Goal: Information Seeking & Learning: Find specific fact

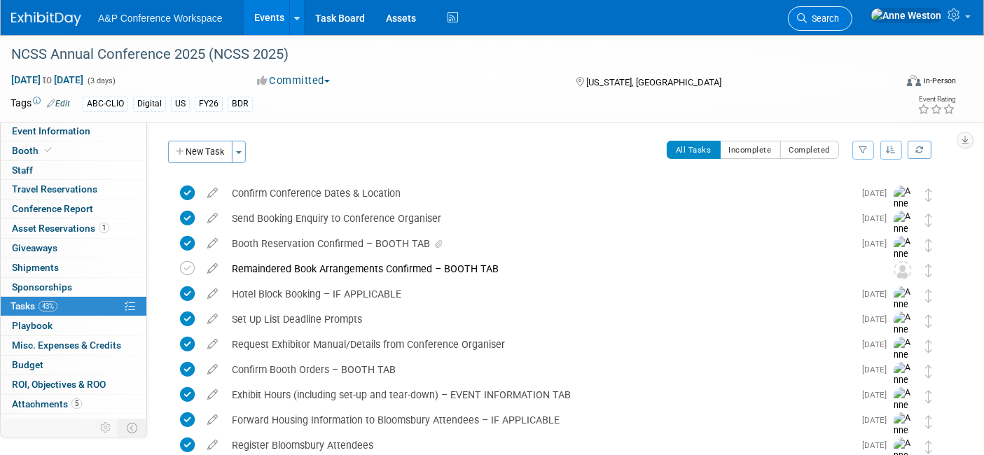
click at [839, 13] on span "Search" at bounding box center [823, 18] width 32 height 11
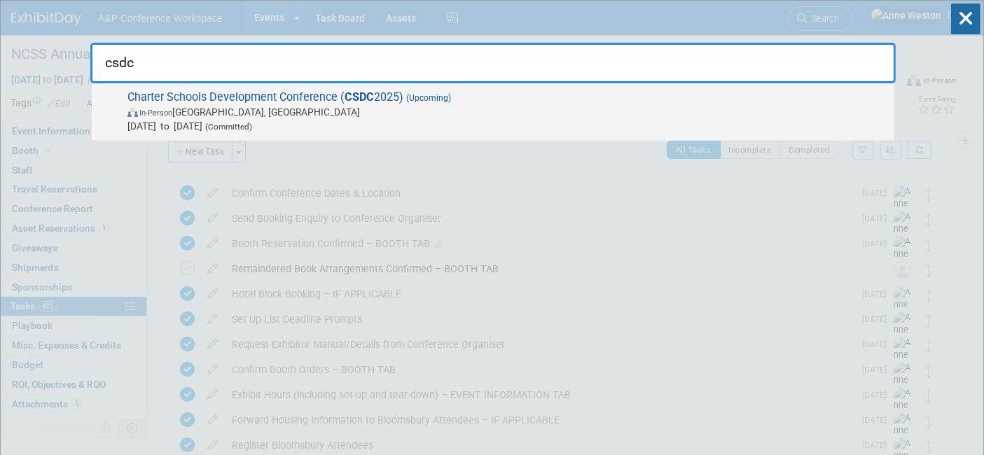
type input "csdc"
click at [322, 109] on span "In-Person [GEOGRAPHIC_DATA], [GEOGRAPHIC_DATA]" at bounding box center [507, 112] width 760 height 14
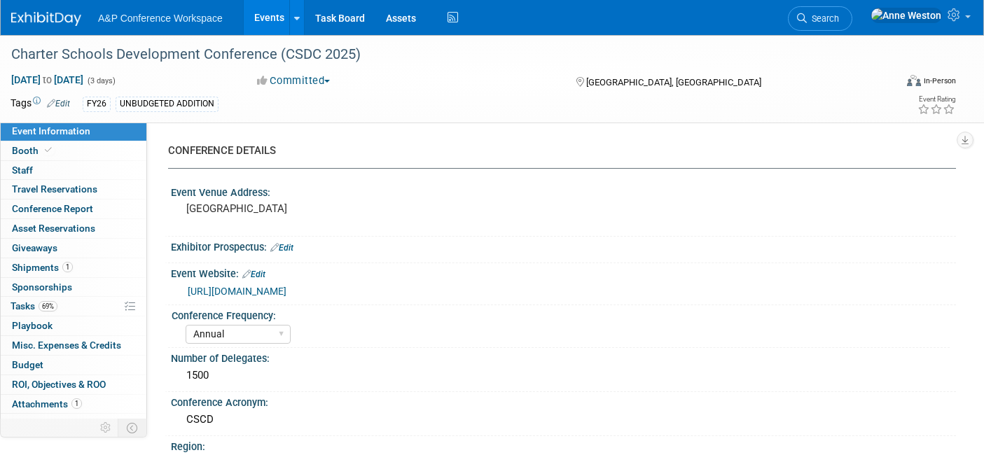
select select "Annual"
select select "Level 2"
select select "In-Person Booth"
select select "Schools"
select select "Bloomsbury Digital Resources"
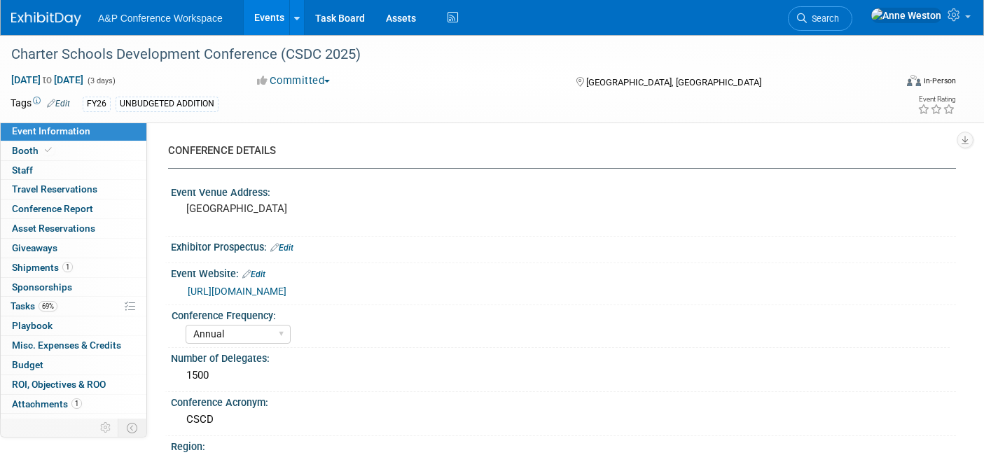
select select "[PERSON_NAME]"
select select "BDR Product Awareness and Trial Generation​"
click at [63, 263] on span "1" at bounding box center [67, 267] width 11 height 11
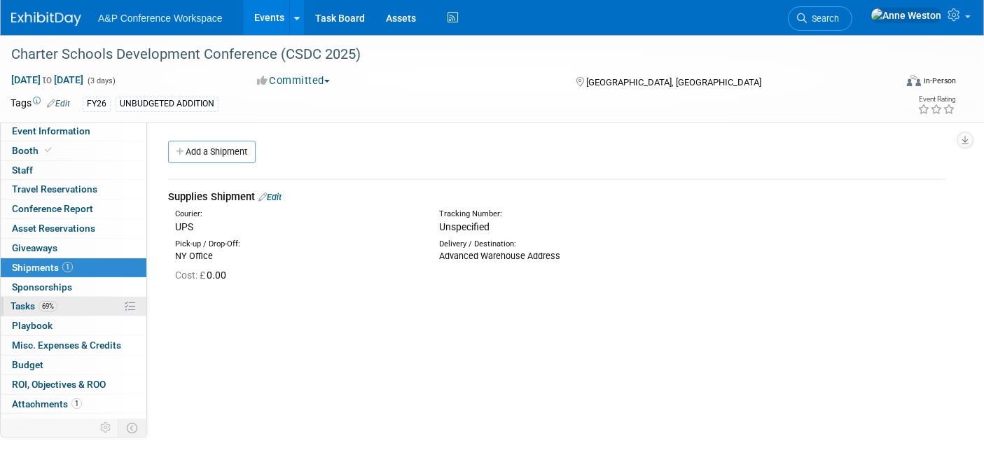
click at [69, 309] on link "69% Tasks 69%" at bounding box center [74, 306] width 146 height 19
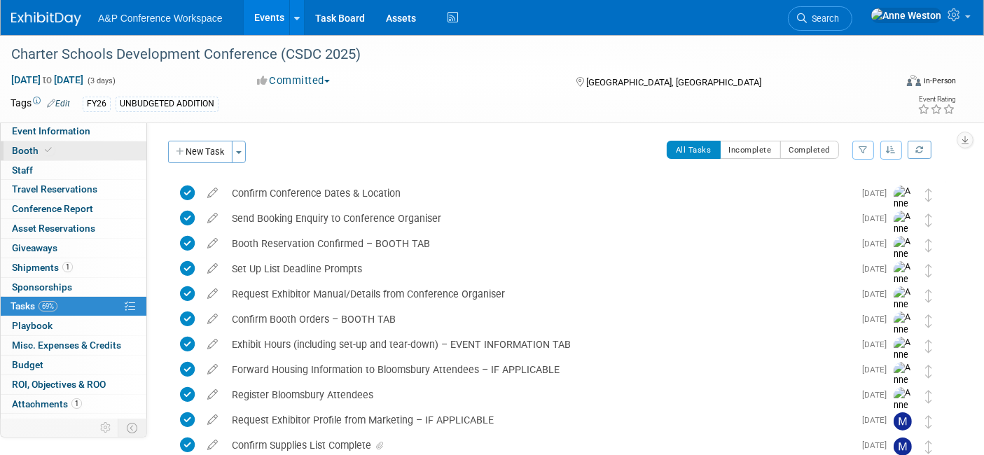
click at [53, 145] on link "Booth" at bounding box center [74, 150] width 146 height 19
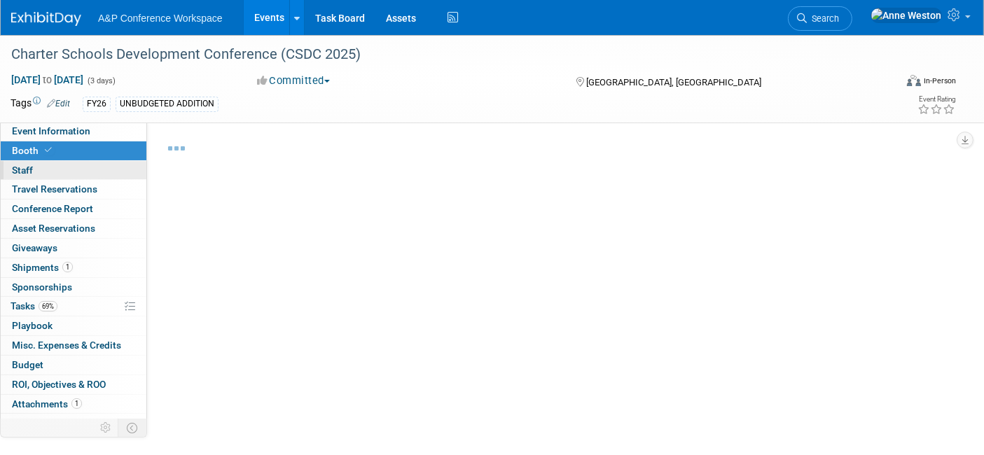
select select "CLDC - Digital/BDR"
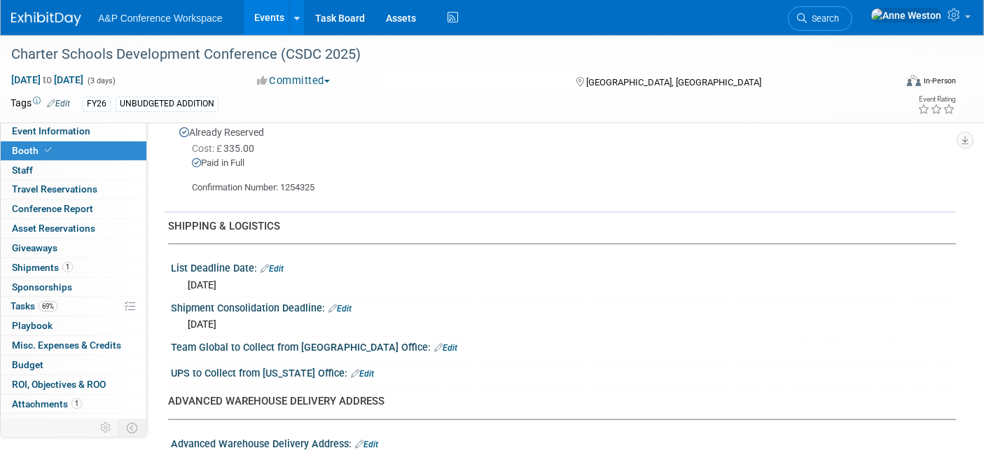
scroll to position [1030, 0]
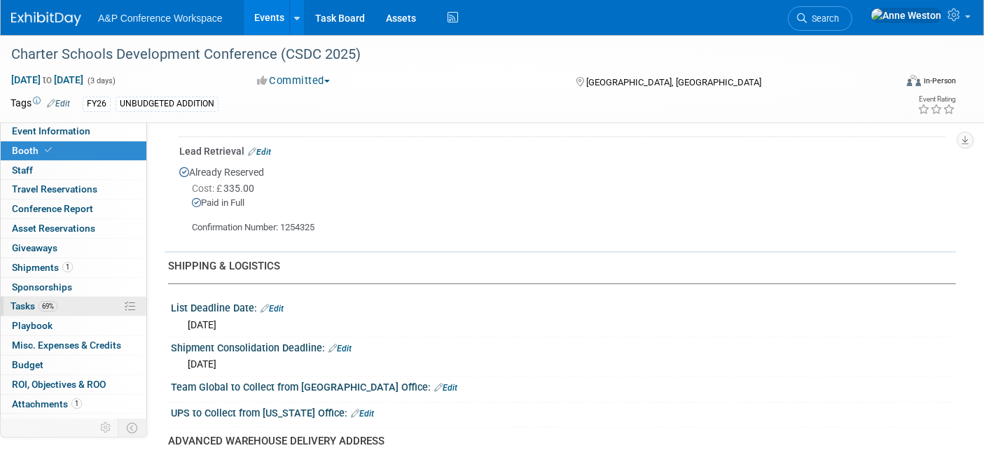
click at [76, 300] on link "69% Tasks 69%" at bounding box center [74, 306] width 146 height 19
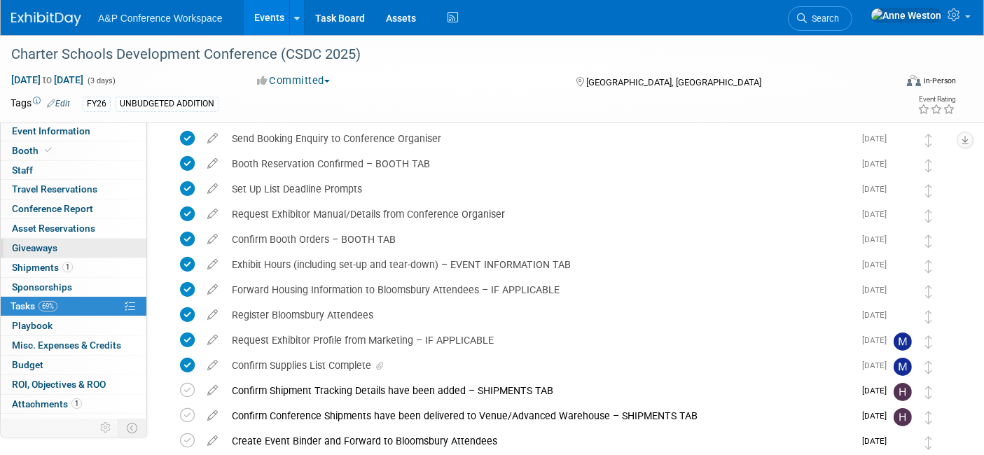
scroll to position [0, 0]
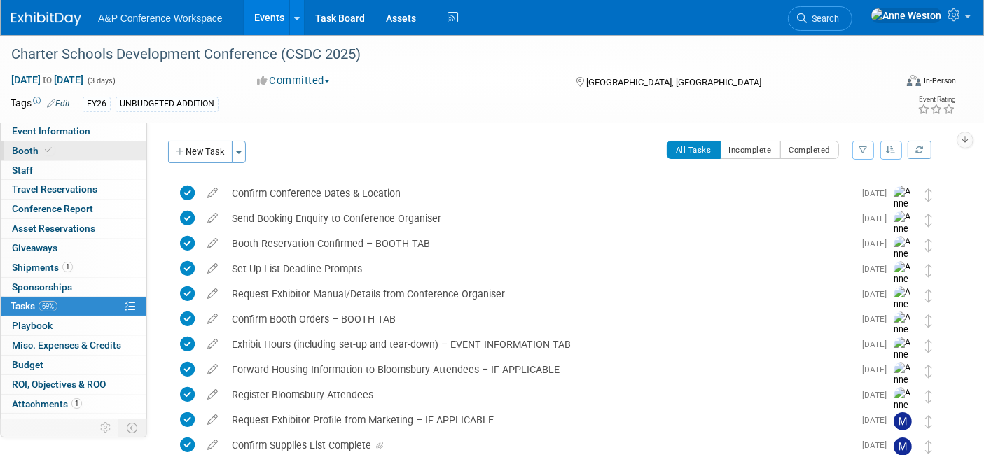
click at [53, 151] on link "Booth" at bounding box center [74, 150] width 146 height 19
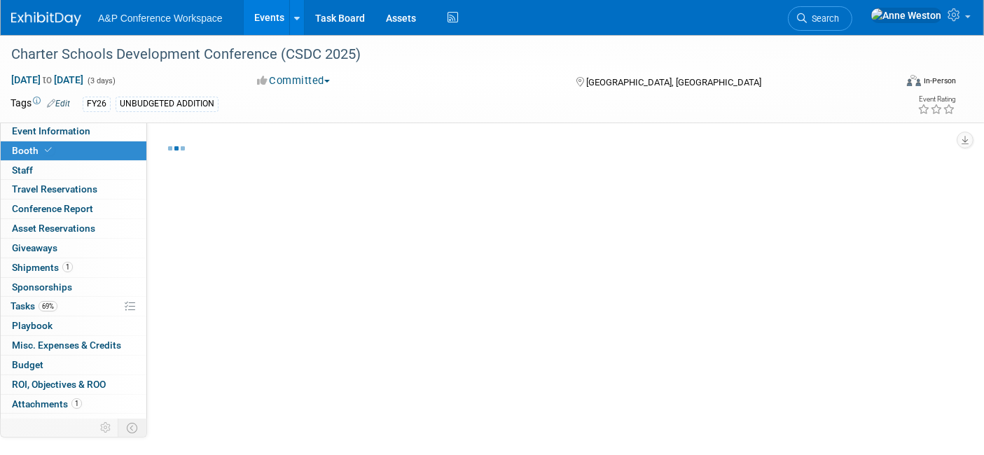
select select "CLDC - Digital/BDR"
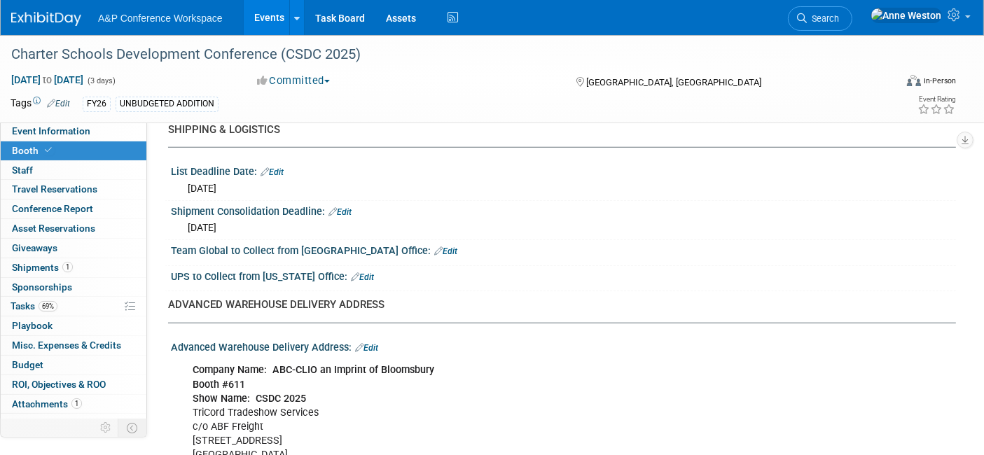
scroll to position [1089, 0]
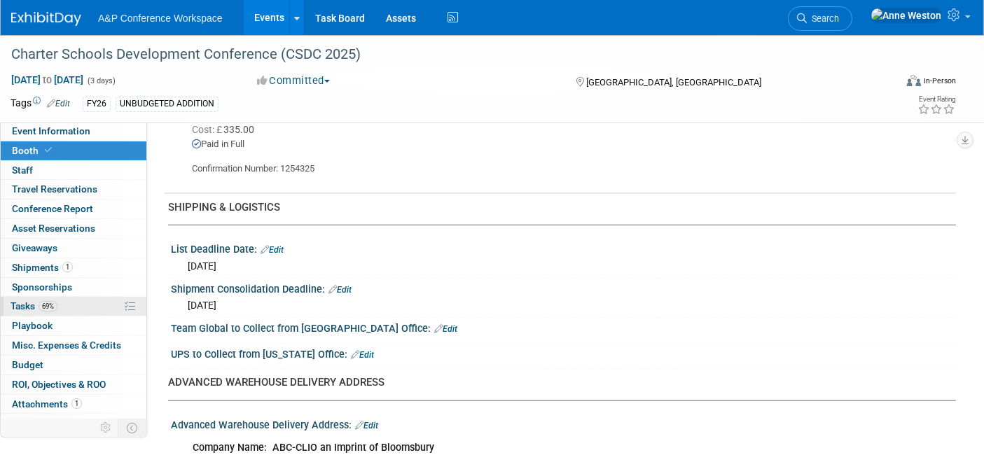
click at [66, 303] on link "69% Tasks 69%" at bounding box center [74, 306] width 146 height 19
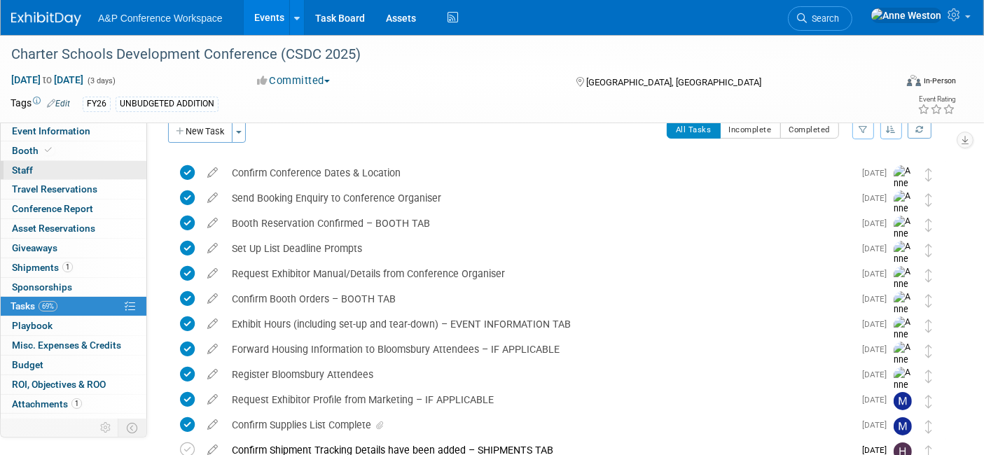
scroll to position [0, 0]
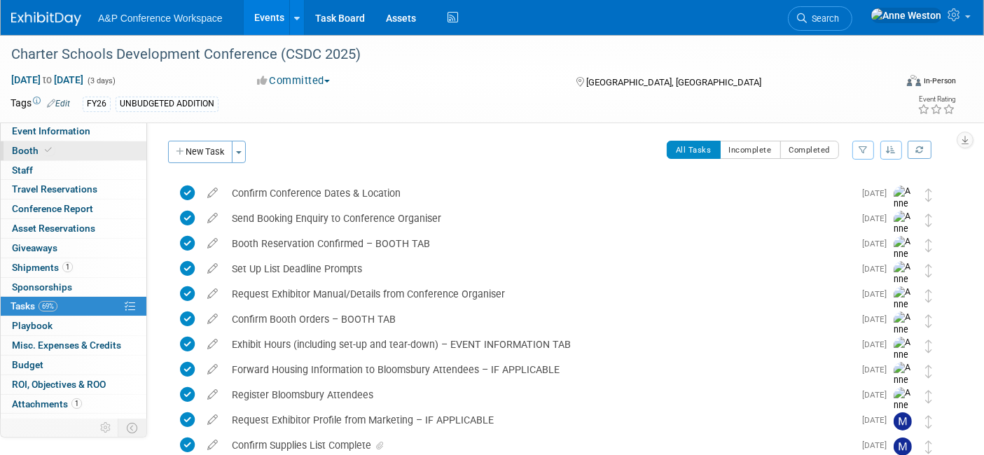
click at [64, 153] on link "Booth" at bounding box center [74, 150] width 146 height 19
select select "CLDC - Digital/BDR"
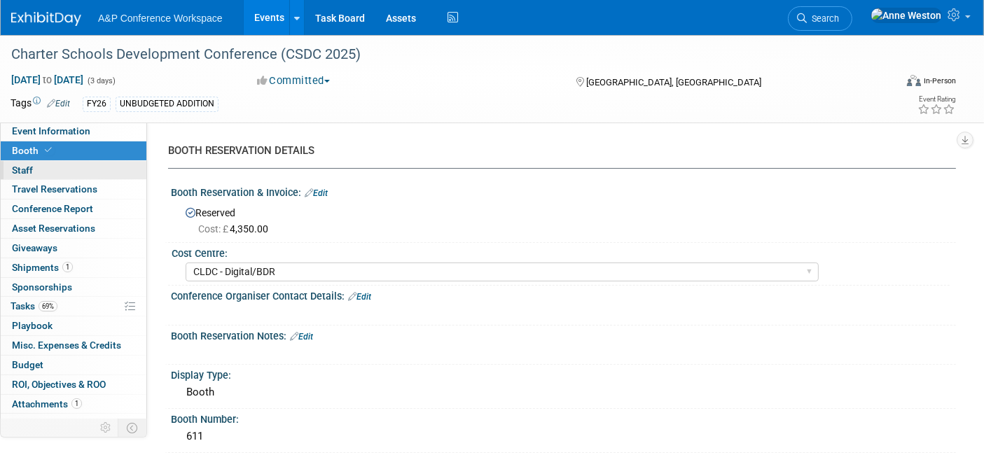
click at [68, 165] on link "0 Staff 0" at bounding box center [74, 170] width 146 height 19
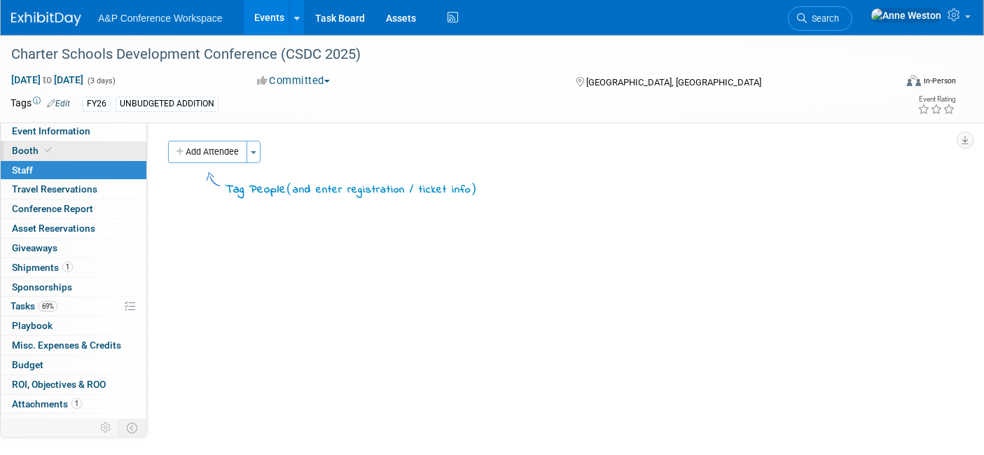
click at [67, 145] on link "Booth" at bounding box center [74, 150] width 146 height 19
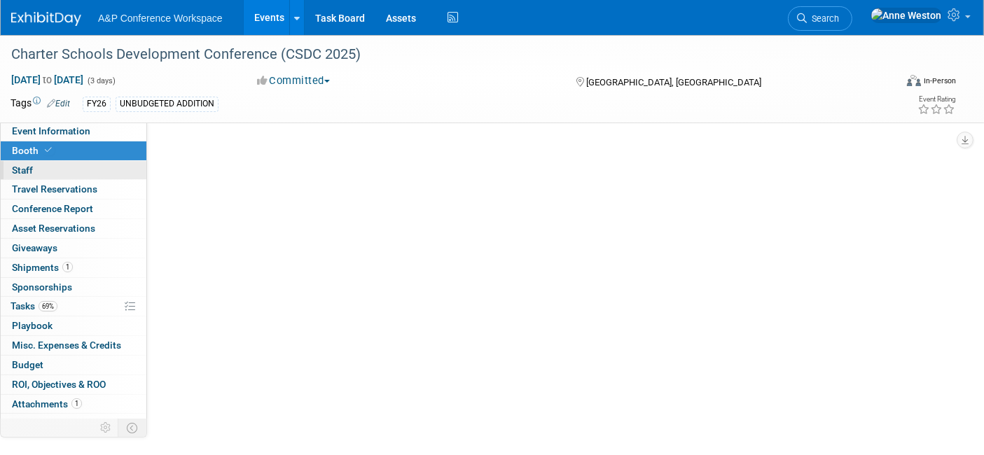
select select "CLDC - Digital/BDR"
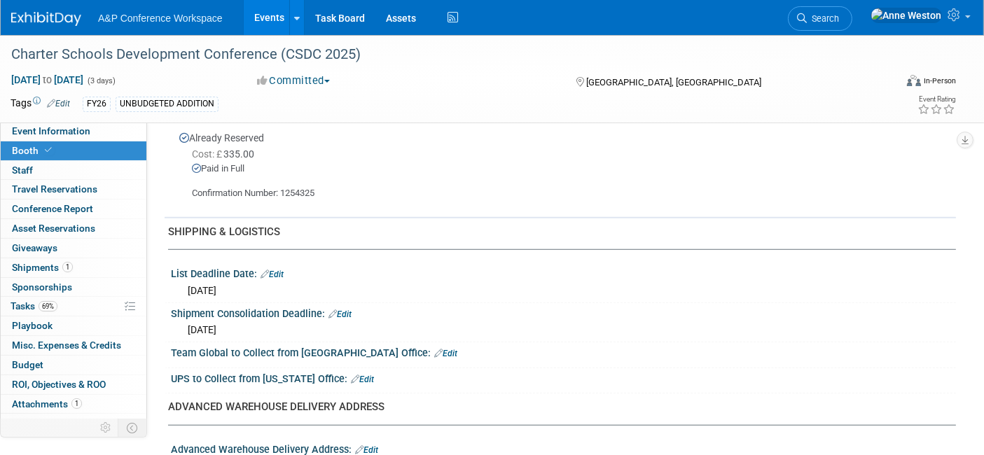
scroll to position [1089, 0]
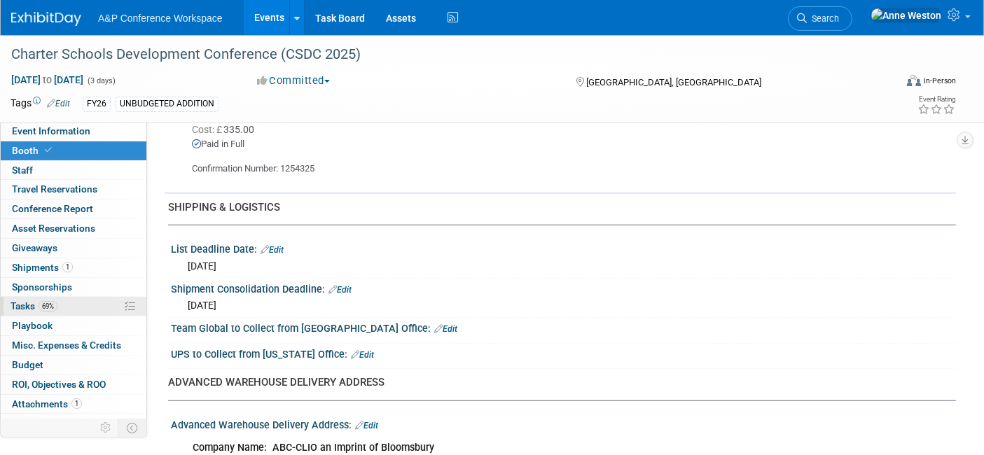
click at [69, 303] on link "69% Tasks 69%" at bounding box center [74, 306] width 146 height 19
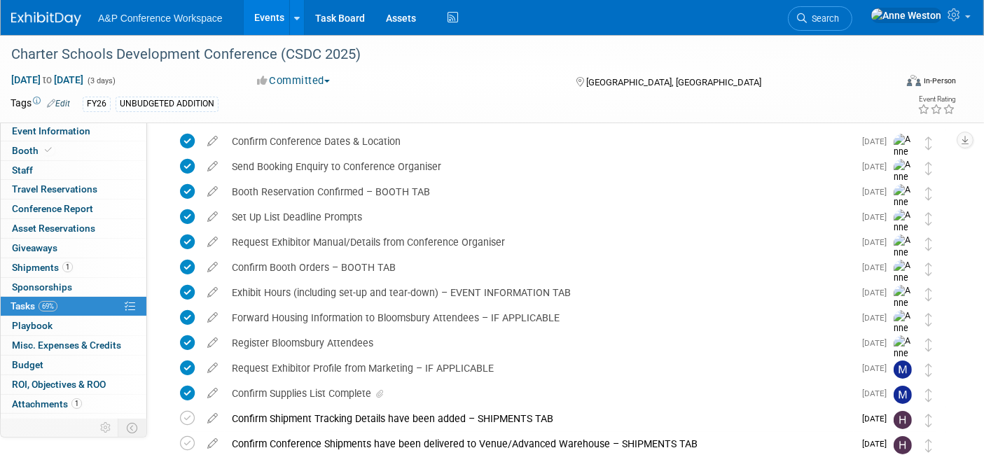
scroll to position [0, 0]
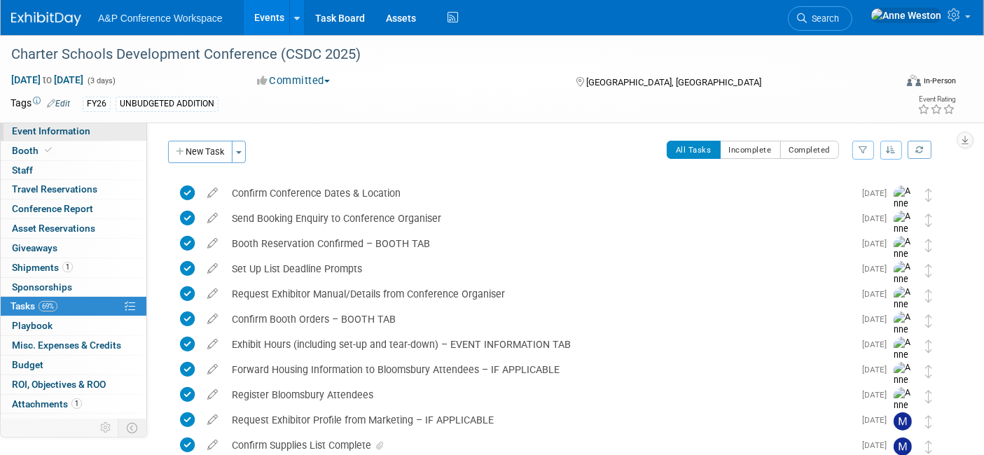
click at [77, 134] on span "Event Information" at bounding box center [51, 130] width 78 height 11
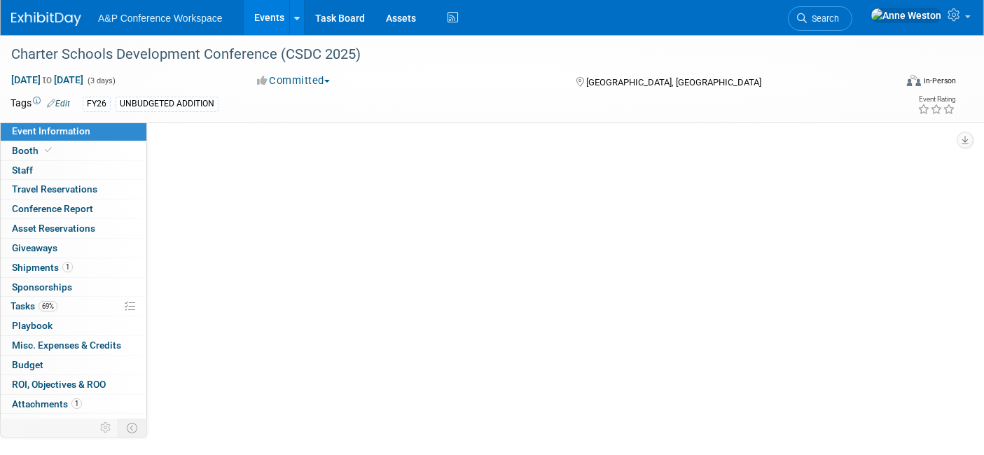
select select "Annual"
select select "Level 2"
select select "In-Person Booth"
select select "Schools"
select select "Bloomsbury Digital Resources"
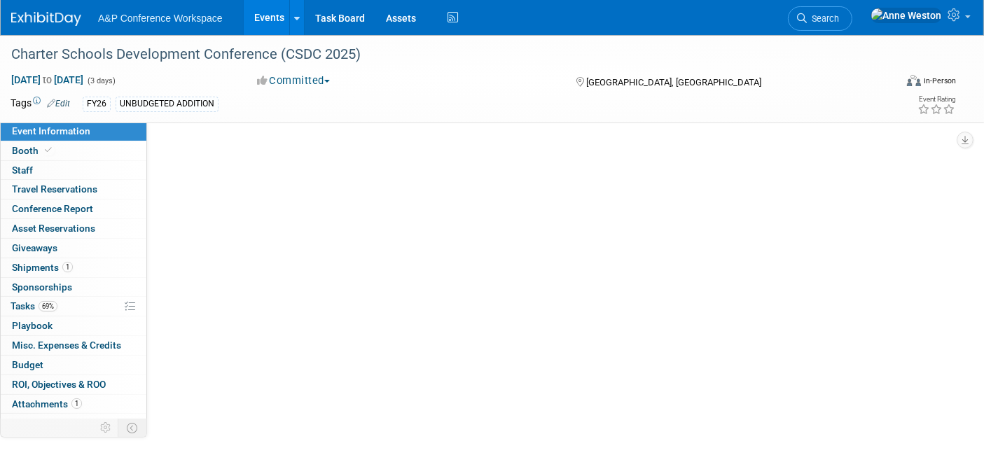
select select "[PERSON_NAME]"
select select "BDR Product Awareness and Trial Generation​"
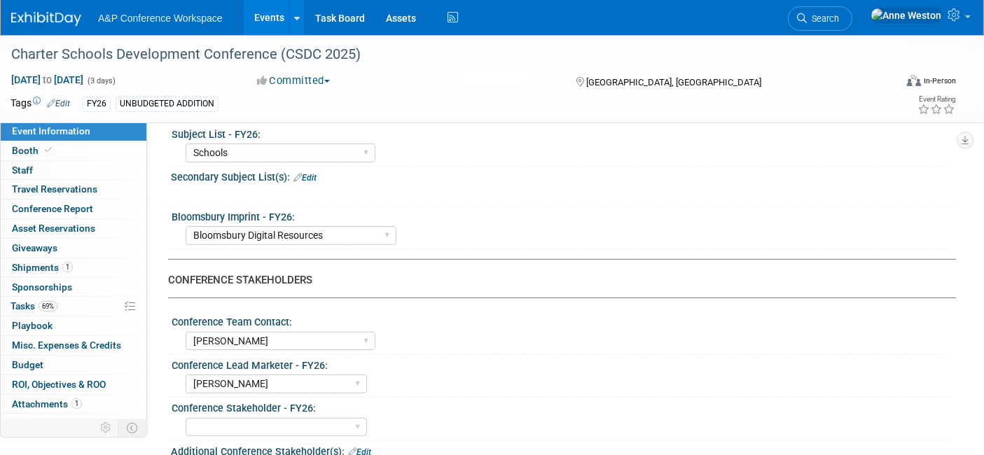
scroll to position [544, 0]
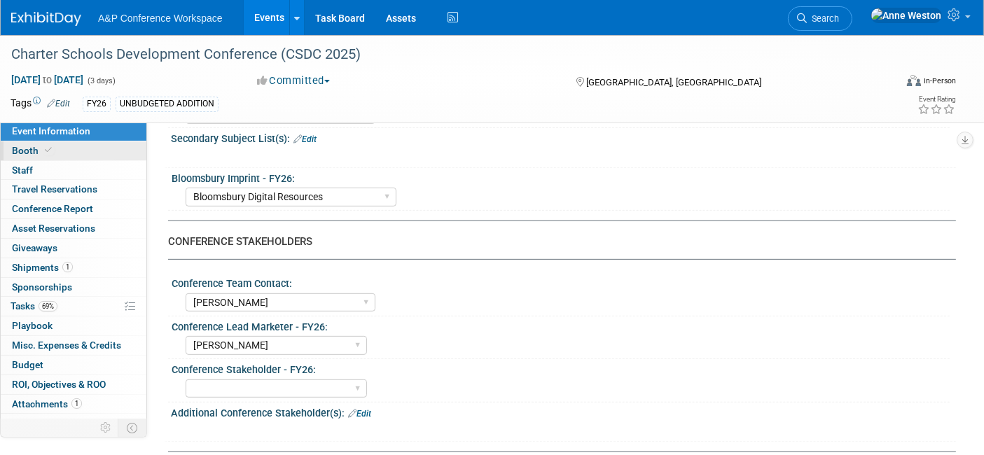
click at [88, 155] on link "Booth" at bounding box center [74, 150] width 146 height 19
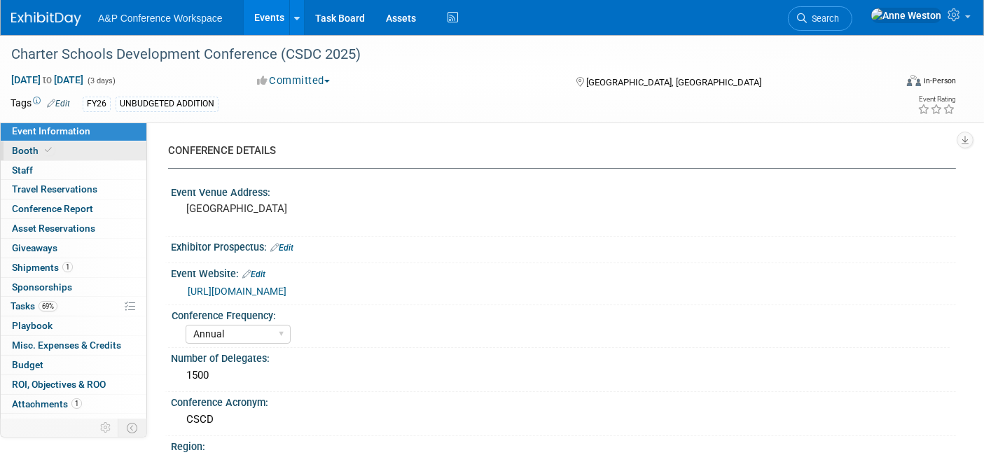
select select "CLDC - Digital/BDR"
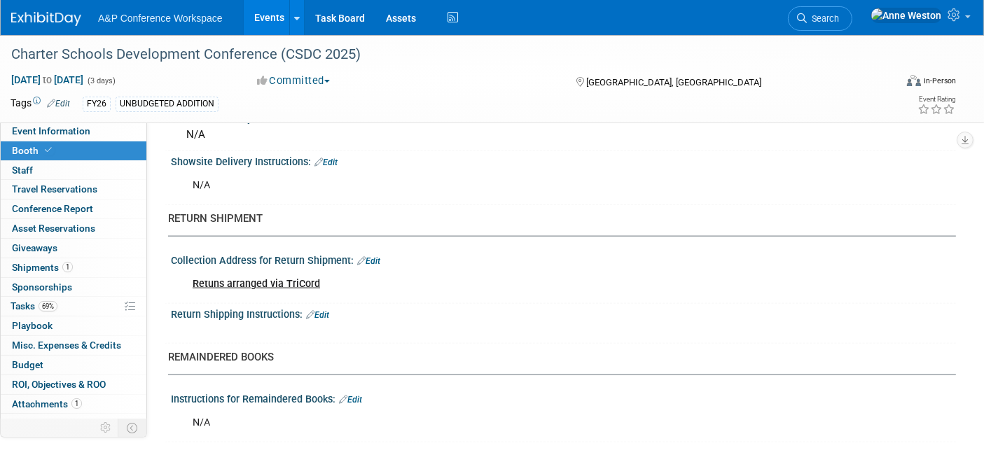
scroll to position [1731, 0]
click at [55, 307] on span "69%" at bounding box center [48, 306] width 19 height 11
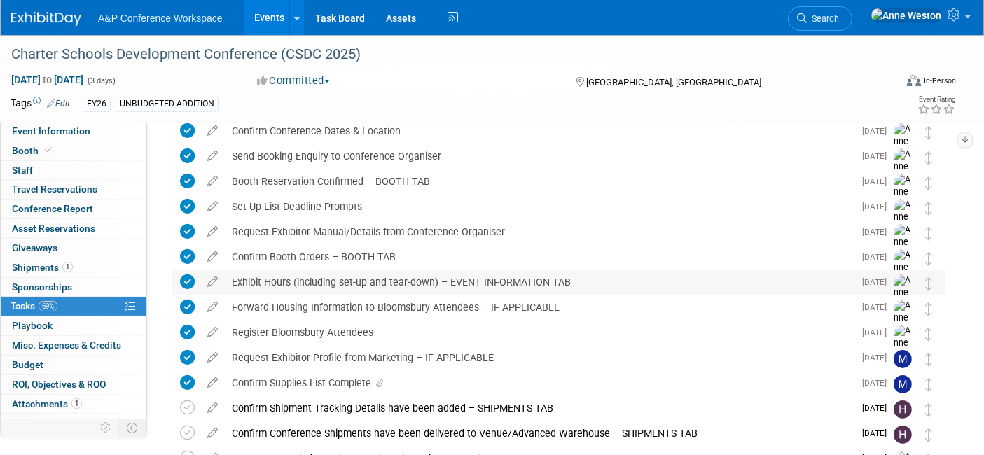
scroll to position [0, 0]
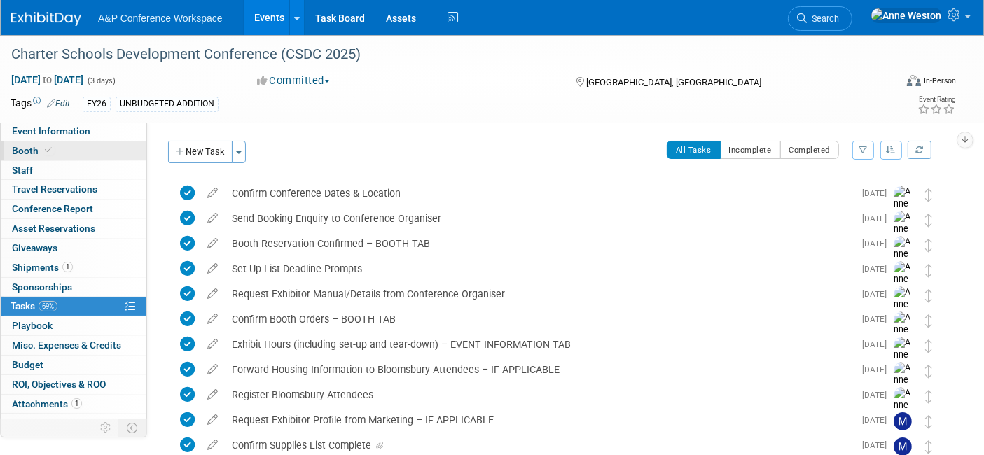
click at [84, 145] on link "Booth" at bounding box center [74, 150] width 146 height 19
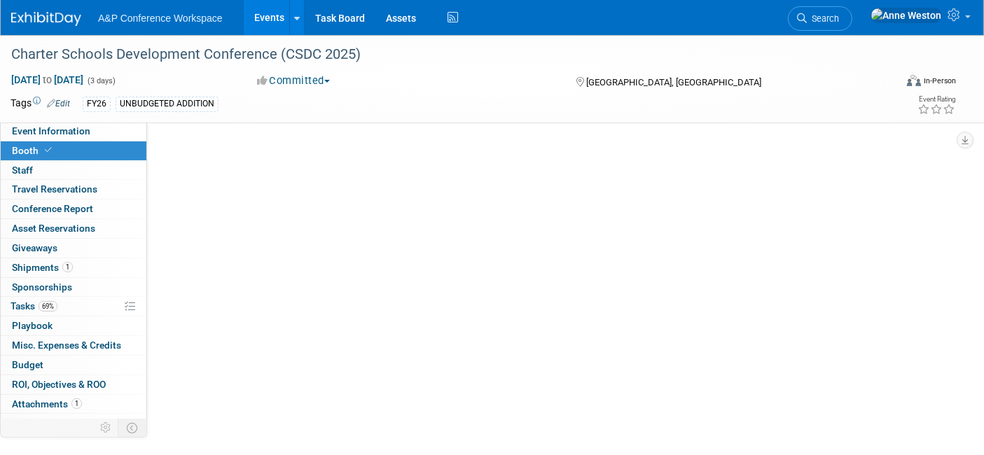
select select "CLDC - Digital/BDR"
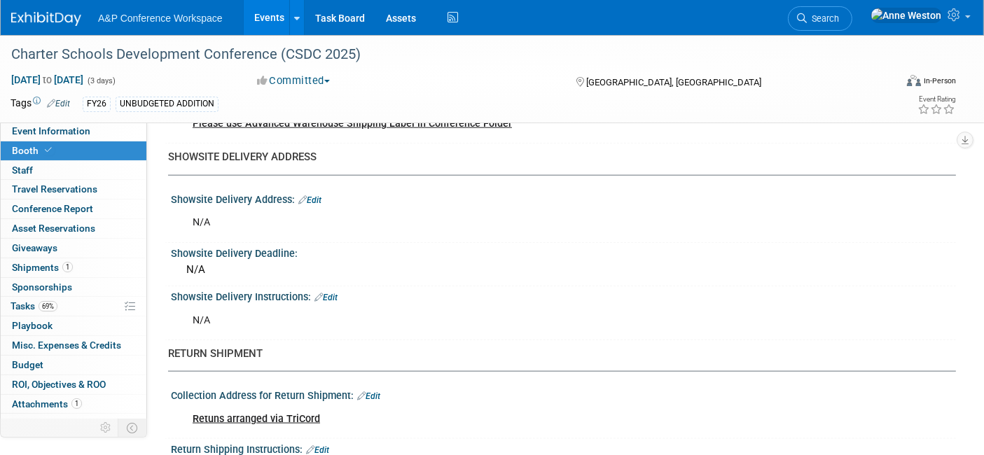
scroll to position [1731, 0]
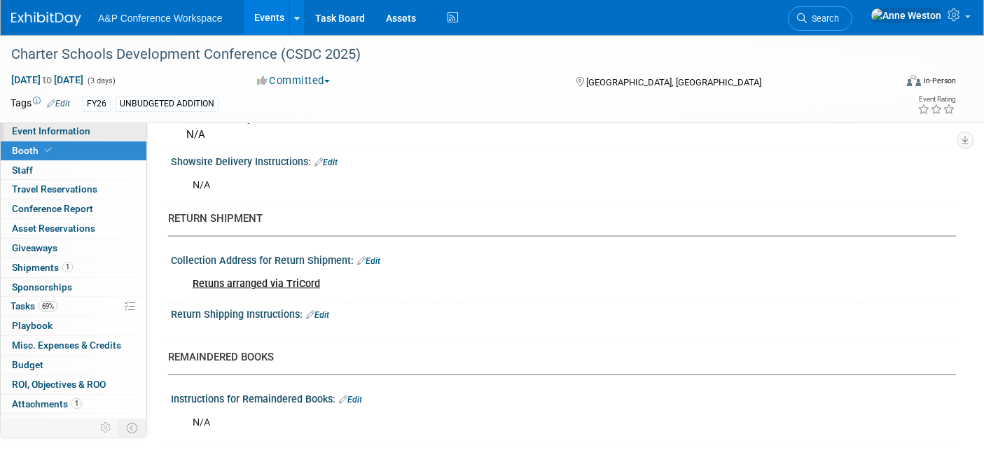
click at [94, 132] on link "Event Information" at bounding box center [74, 131] width 146 height 19
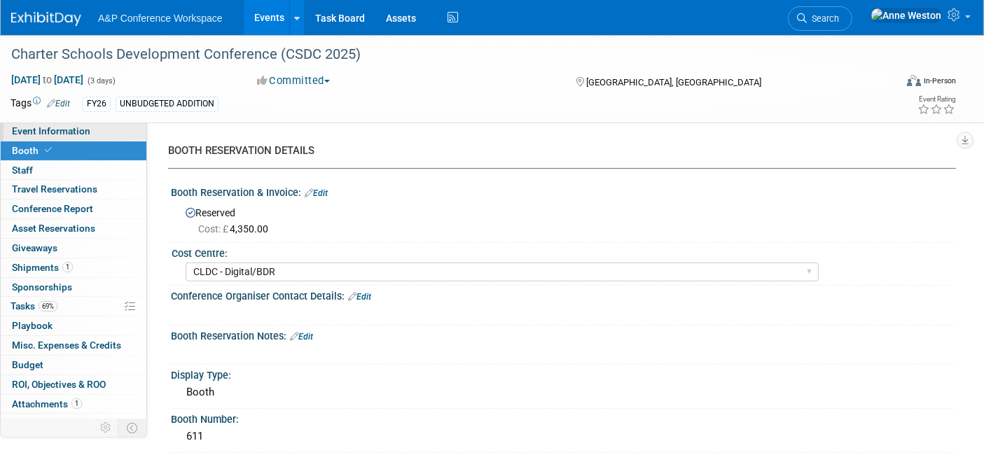
select select "Annual"
select select "Level 2"
select select "In-Person Booth"
select select "Schools"
select select "Bloomsbury Digital Resources"
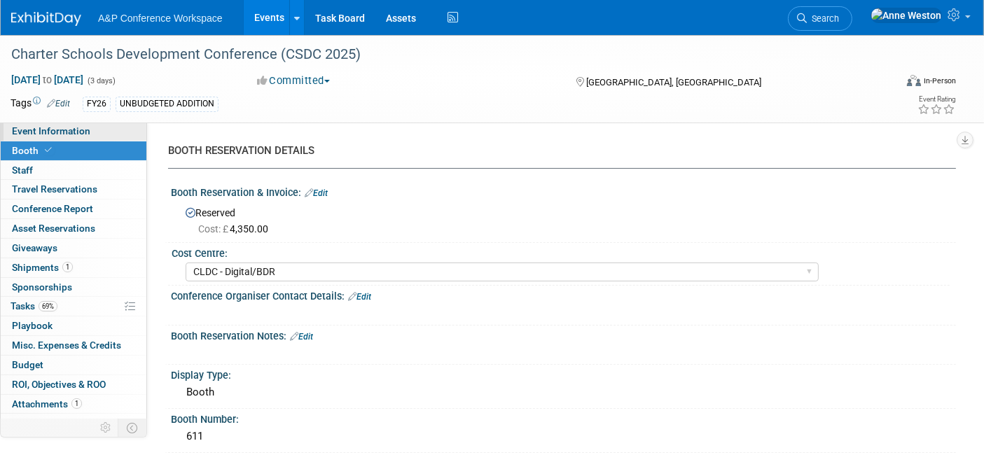
select select "[PERSON_NAME]"
select select "BDR Product Awareness and Trial Generation​"
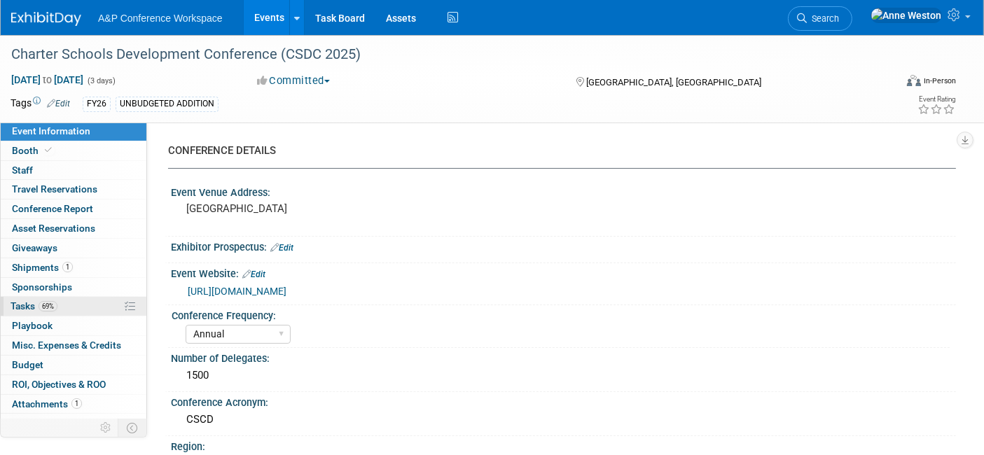
click at [96, 313] on link "69% Tasks 69%" at bounding box center [74, 306] width 146 height 19
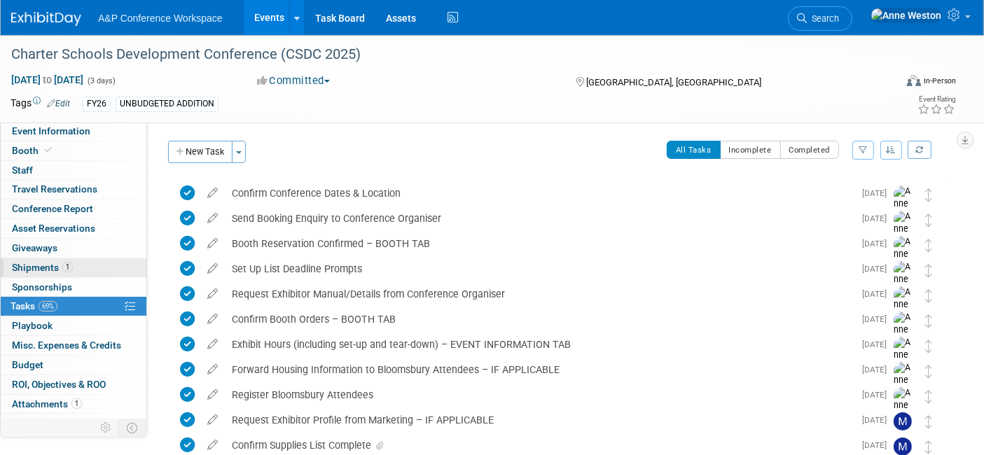
click at [62, 262] on span "1" at bounding box center [67, 267] width 11 height 11
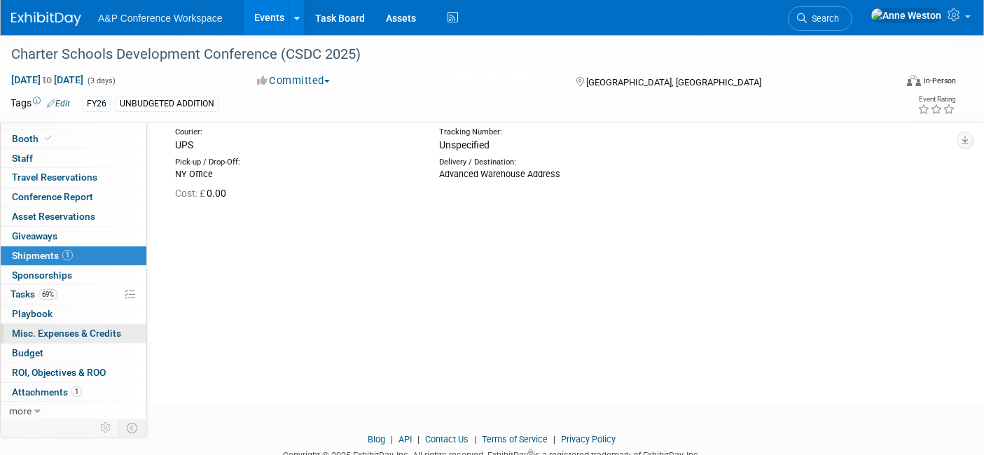
scroll to position [126, 0]
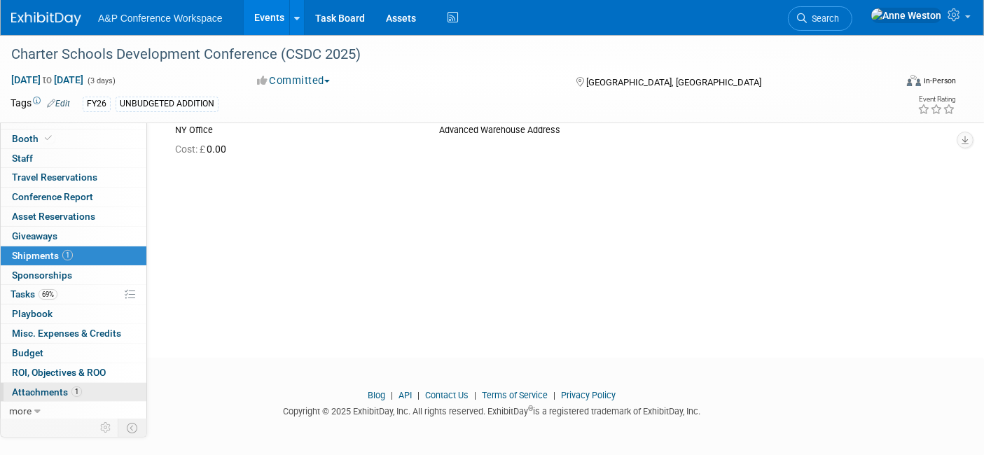
click at [80, 389] on span "1" at bounding box center [76, 392] width 11 height 11
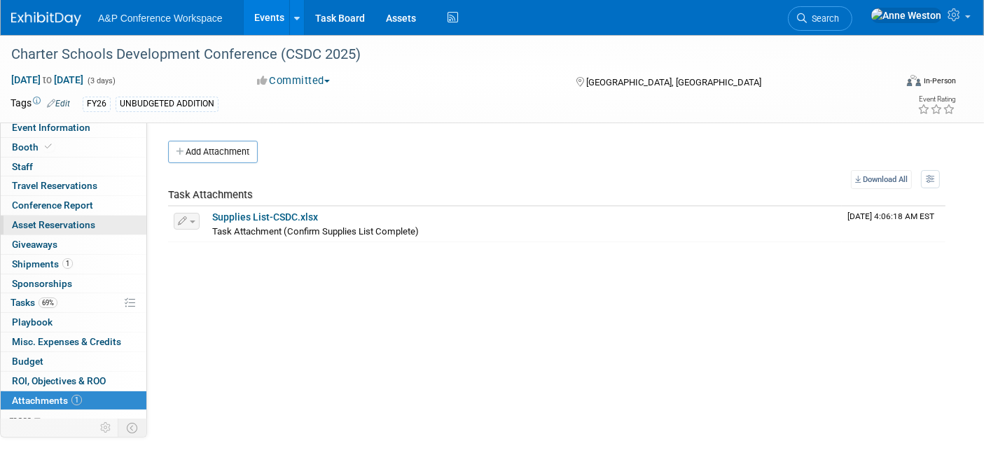
scroll to position [0, 0]
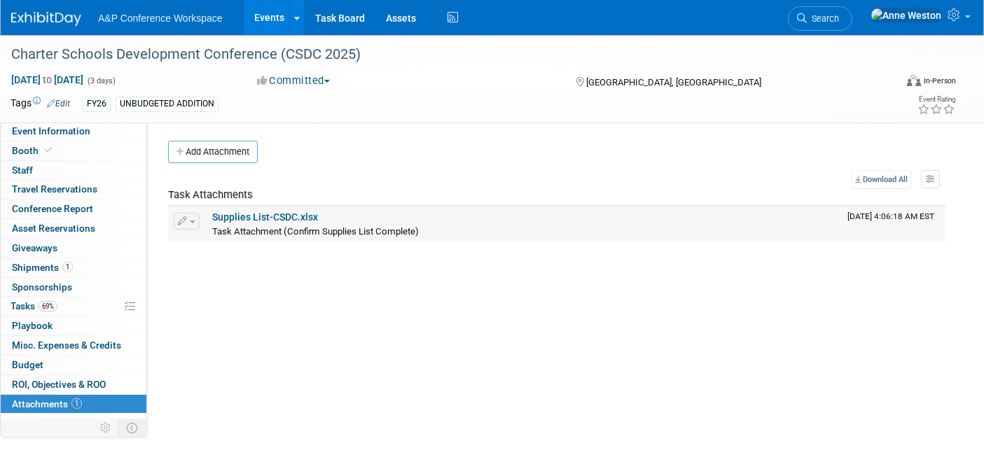
click at [237, 220] on link "Supplies List-CSDC.xlsx" at bounding box center [265, 217] width 106 height 11
